Goal: Find specific page/section: Find specific page/section

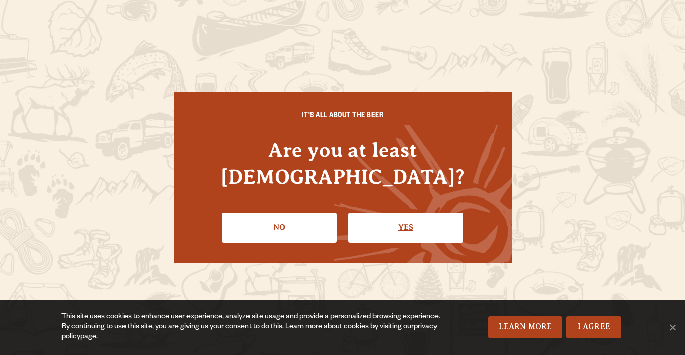
click at [423, 218] on link "Yes" at bounding box center [405, 227] width 115 height 29
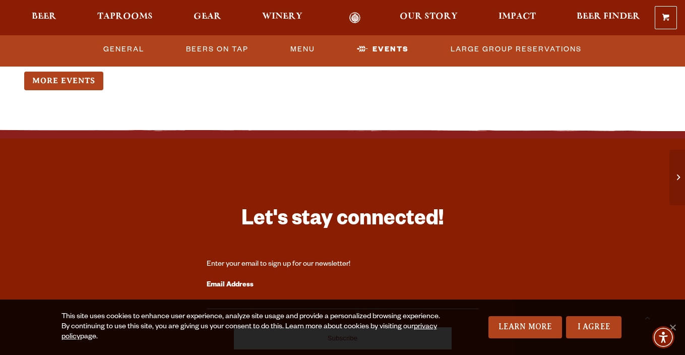
scroll to position [2785, 0]
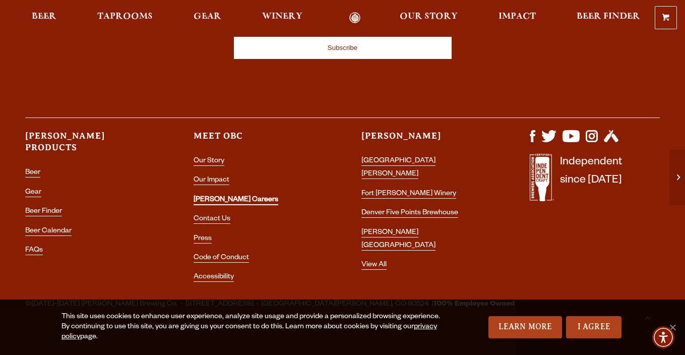
click at [205, 196] on link "[PERSON_NAME] Careers" at bounding box center [236, 200] width 85 height 9
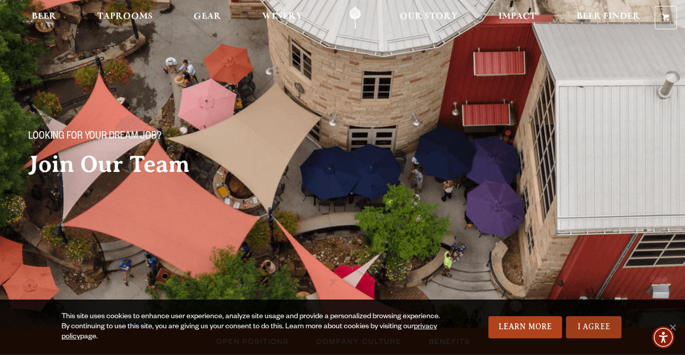
click at [603, 331] on link "I Agree" at bounding box center [593, 327] width 55 height 22
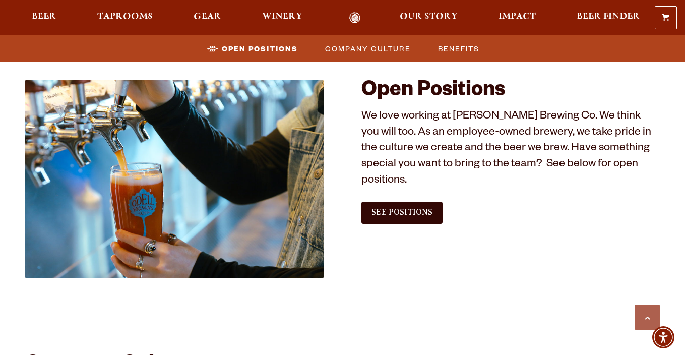
scroll to position [572, 0]
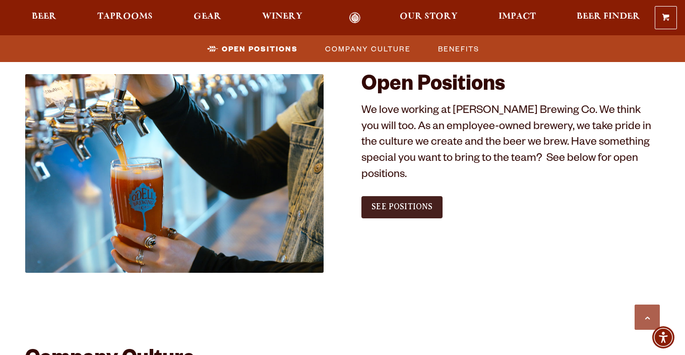
click at [410, 196] on link "See Positions" at bounding box center [401, 207] width 81 height 22
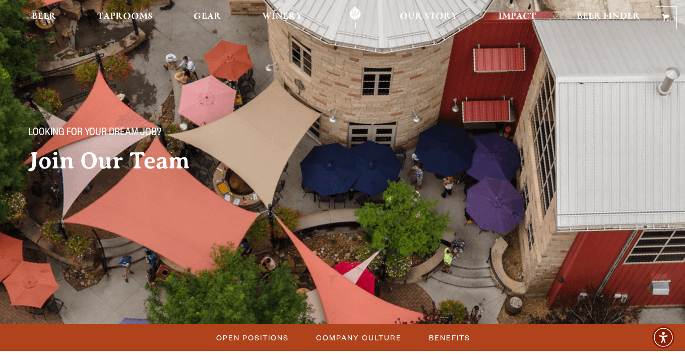
scroll to position [0, 0]
